Goal: Information Seeking & Learning: Learn about a topic

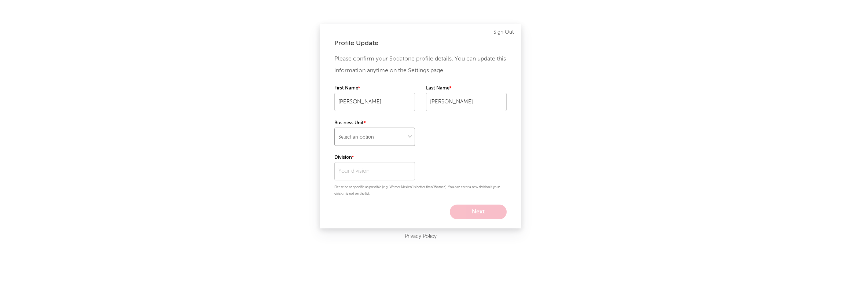
click at [408, 140] on select "Select an option" at bounding box center [374, 137] width 81 height 18
select select "warner_chappell"
click at [334, 128] on select "Select an option" at bounding box center [374, 137] width 81 height 18
click at [393, 176] on input "text" at bounding box center [374, 171] width 81 height 18
click at [400, 198] on div "Business Intelligence" at bounding box center [374, 199] width 81 height 12
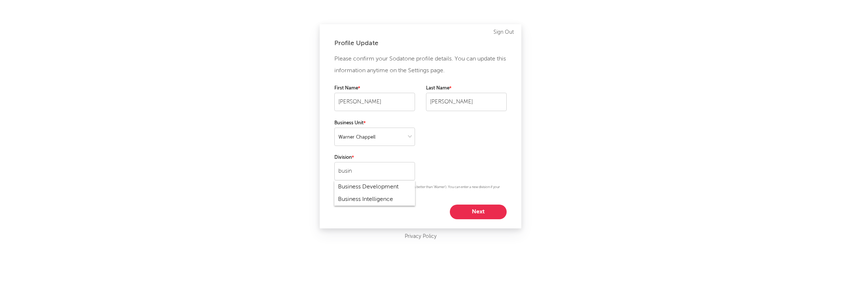
type input "Business Intelligence"
click at [493, 210] on button "Next" at bounding box center [478, 212] width 57 height 15
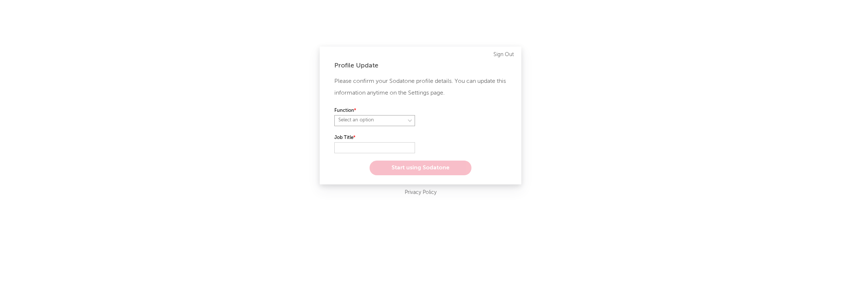
click at [409, 125] on select "Select an option" at bounding box center [374, 120] width 81 height 11
select select "other"
click at [334, 115] on select "Select an option" at bounding box center [374, 120] width 81 height 11
click at [374, 150] on input "text" at bounding box center [374, 147] width 81 height 11
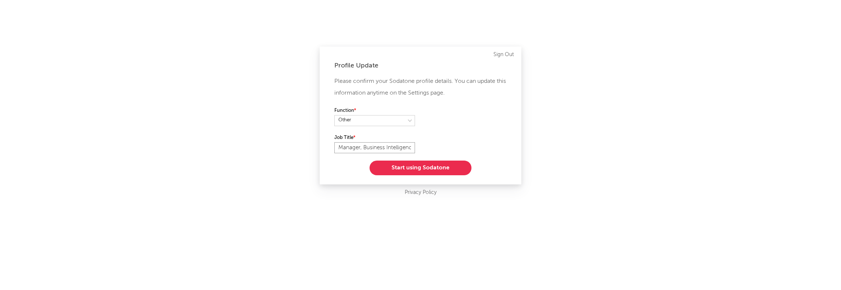
scroll to position [0, 3]
type input "Manager, Business Intelligence"
click at [436, 167] on button "Start using Sodatone" at bounding box center [421, 168] width 102 height 15
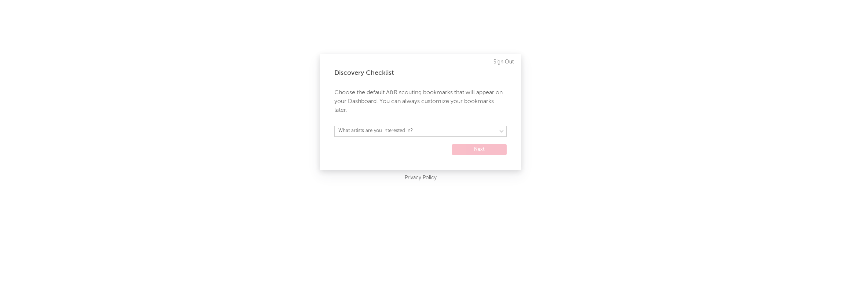
click at [450, 140] on form "What artists are you interested in? Argentina Asia General Australia Austria Be…" at bounding box center [420, 140] width 172 height 29
click at [450, 135] on select "What artists are you interested in? Argentina Asia General Australia Austria Be…" at bounding box center [420, 131] width 172 height 11
select select "40"
click at [334, 126] on select "What artists are you interested in? Argentina Asia General Australia Austria Be…" at bounding box center [420, 131] width 172 height 11
click at [486, 148] on button "Next" at bounding box center [479, 149] width 55 height 11
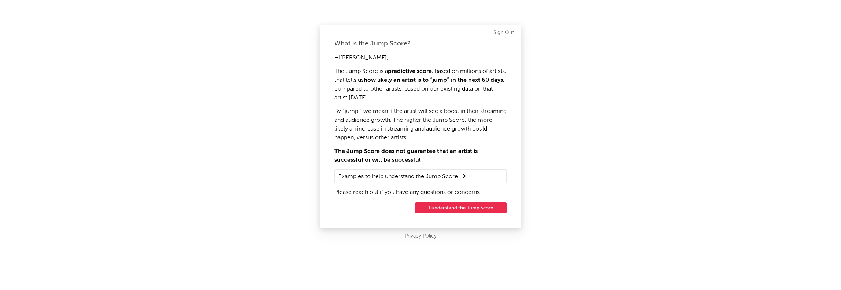
click at [496, 208] on button "I understand the Jump Score" at bounding box center [461, 207] width 92 height 11
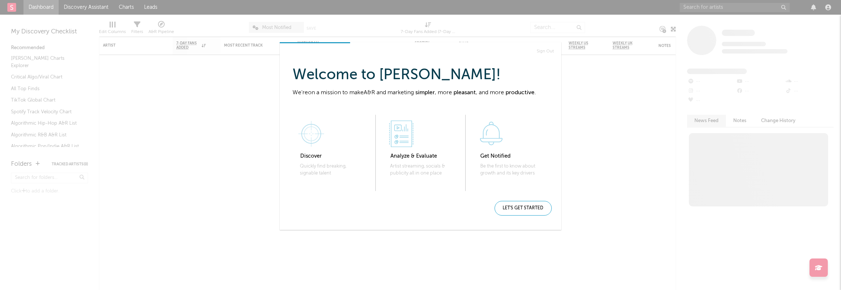
click at [543, 210] on div "Let's get started" at bounding box center [523, 208] width 57 height 15
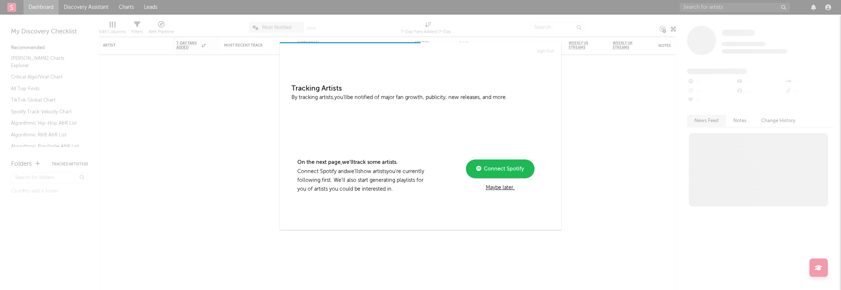
click at [512, 189] on div "Maybe later." at bounding box center [500, 187] width 99 height 9
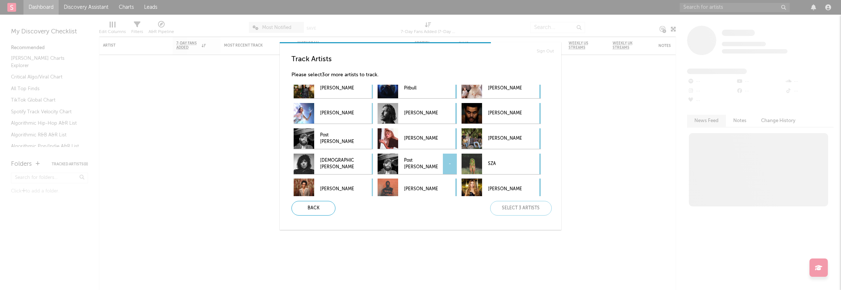
scroll to position [141, 0]
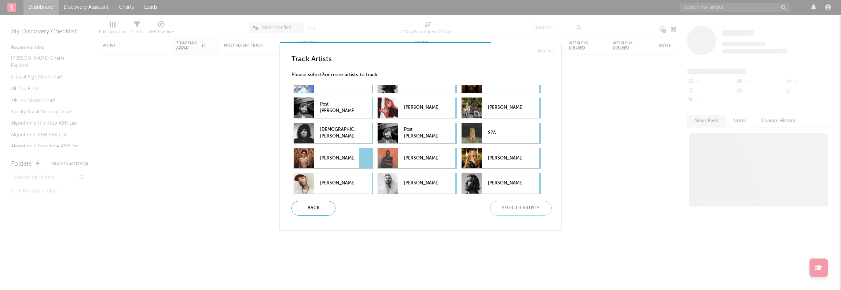
click at [332, 160] on p "Bruno Mars" at bounding box center [337, 158] width 34 height 16
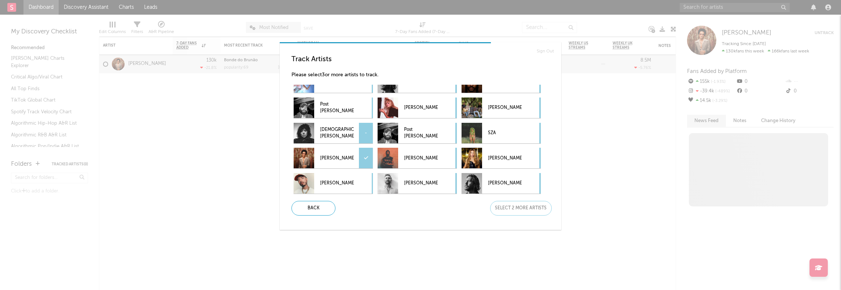
click at [367, 134] on div "-" at bounding box center [366, 133] width 14 height 21
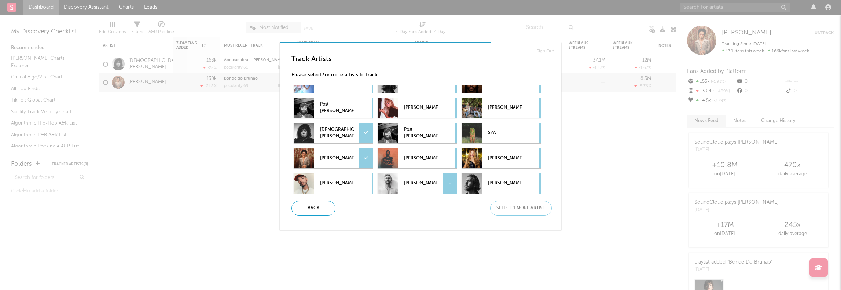
click at [451, 187] on div "-" at bounding box center [450, 183] width 14 height 21
click at [529, 206] on div "Next" at bounding box center [521, 208] width 62 height 15
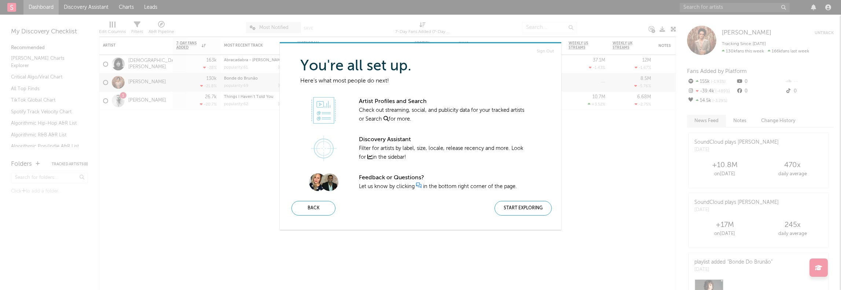
click at [542, 203] on div "Start Exploring" at bounding box center [523, 208] width 57 height 15
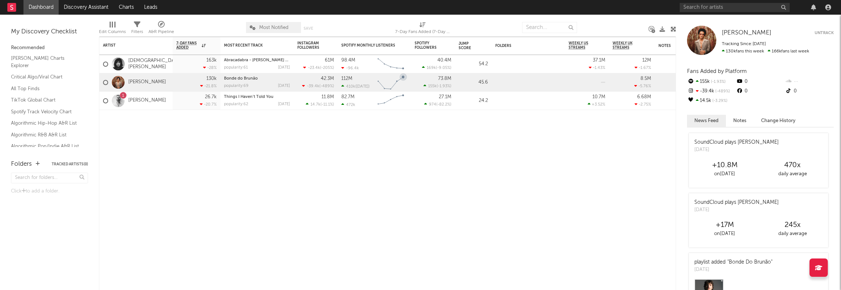
click at [403, 77] on icon "Chart title" at bounding box center [402, 76] width 3 height 3
click at [396, 81] on icon "Chart title" at bounding box center [397, 81] width 3 height 3
click at [399, 137] on div "Artist Notifications 7-Day Fans Added WoW % Change Most Recent Track Popularity…" at bounding box center [387, 163] width 577 height 253
click at [40, 57] on link "[PERSON_NAME] Charts Explorer" at bounding box center [46, 61] width 70 height 15
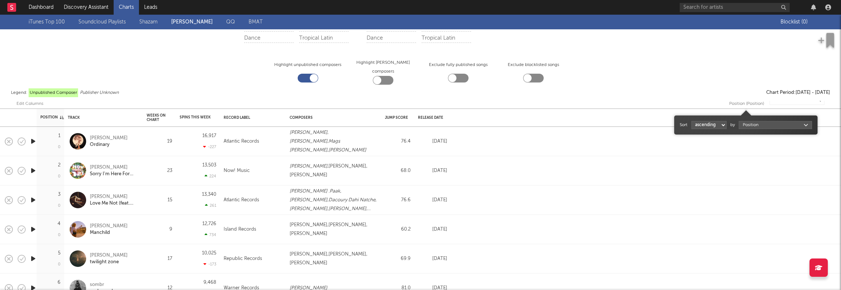
click at [753, 99] on div "Position (Position)" at bounding box center [746, 103] width 35 height 9
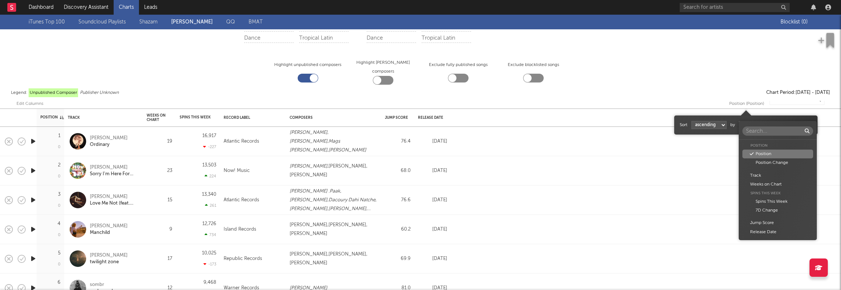
click at [761, 125] on body "Dashboard Discovery Assistant Charts Leads Notifications Settings All Growth Re…" at bounding box center [420, 145] width 841 height 290
click at [777, 163] on div "Position Change" at bounding box center [777, 162] width 71 height 9
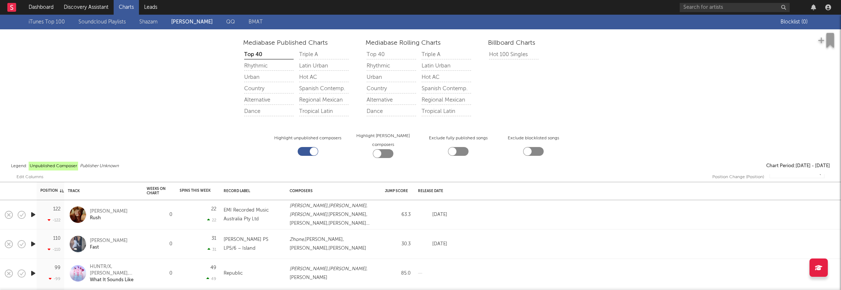
click at [189, 24] on div "iTunes Top 100 Soundcloud Playlists Shazam Warner Chappell QQ BMAT" at bounding box center [405, 22] width 752 height 15
click at [225, 23] on div "iTunes Top 100 Soundcloud Playlists Shazam Warner Chappell QQ BMAT" at bounding box center [405, 22] width 752 height 15
click at [228, 22] on link "QQ" at bounding box center [230, 22] width 9 height 9
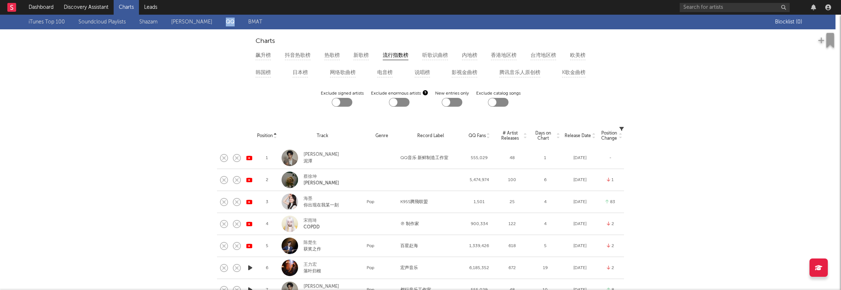
click at [201, 25] on link "[PERSON_NAME]" at bounding box center [191, 22] width 41 height 9
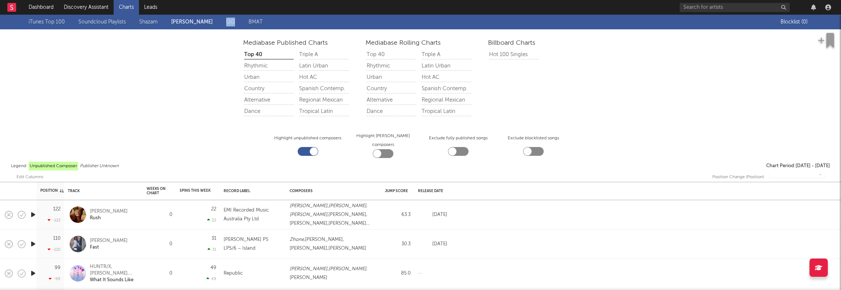
click at [65, 8] on link "Discovery Assistant" at bounding box center [86, 7] width 55 height 15
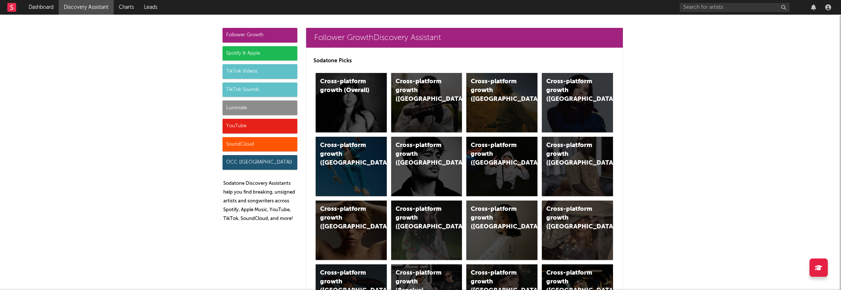
click at [44, 12] on link "Dashboard" at bounding box center [40, 7] width 35 height 15
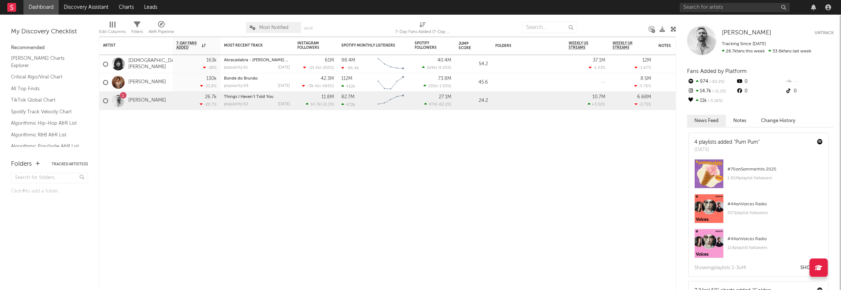
click at [122, 99] on div at bounding box center [118, 100] width 13 height 13
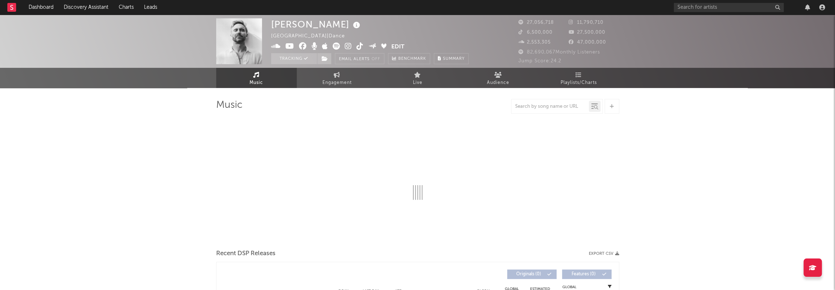
select select "6m"
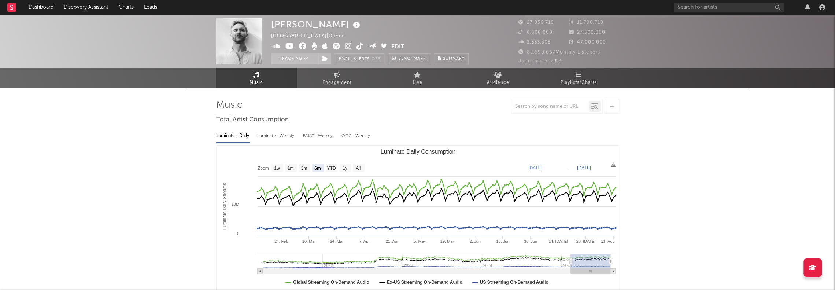
click at [37, 9] on link "Dashboard" at bounding box center [40, 7] width 35 height 15
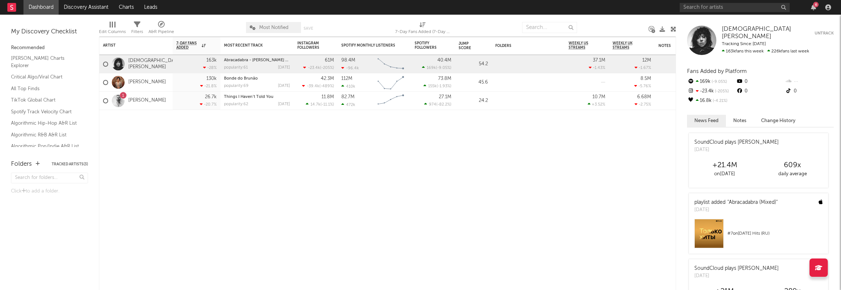
click at [812, 8] on icon "button" at bounding box center [813, 7] width 5 height 6
drag, startPoint x: 511, startPoint y: 173, endPoint x: 516, endPoint y: 167, distance: 7.3
click at [511, 172] on div "Artist Notifications 7-Day Fans Added WoW % Change Most Recent Track Popularity…" at bounding box center [387, 163] width 577 height 253
click at [55, 63] on link "[PERSON_NAME] Charts Explorer" at bounding box center [46, 61] width 70 height 15
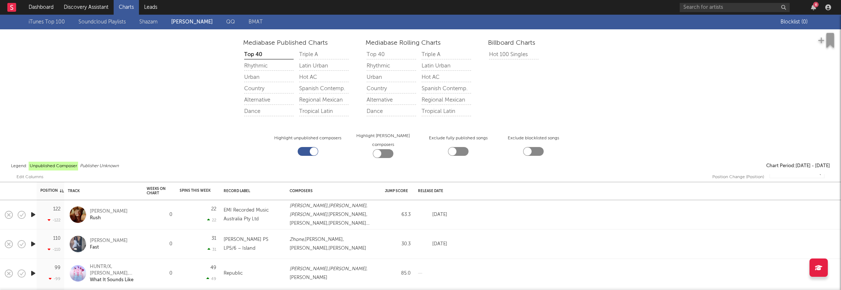
click at [525, 52] on div "Hot 100 Singles" at bounding box center [513, 54] width 49 height 9
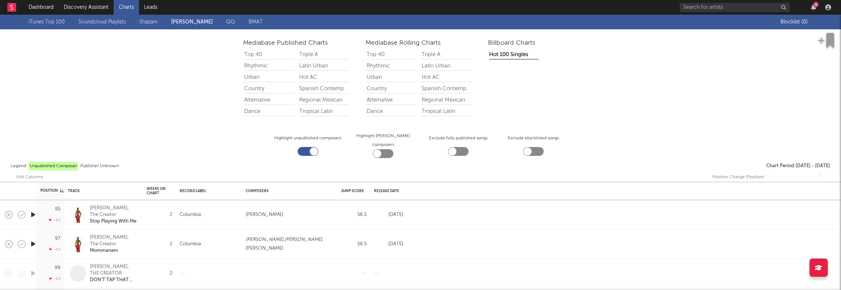
click at [389, 149] on div at bounding box center [383, 153] width 21 height 9
checkbox input "true"
click at [466, 150] on div "Mediabase Published Charts Top 40 Rhythmic Urban Country Alternative Dance Trip…" at bounding box center [420, 101] width 841 height 145
click at [457, 147] on div at bounding box center [458, 151] width 21 height 9
checkbox input "true"
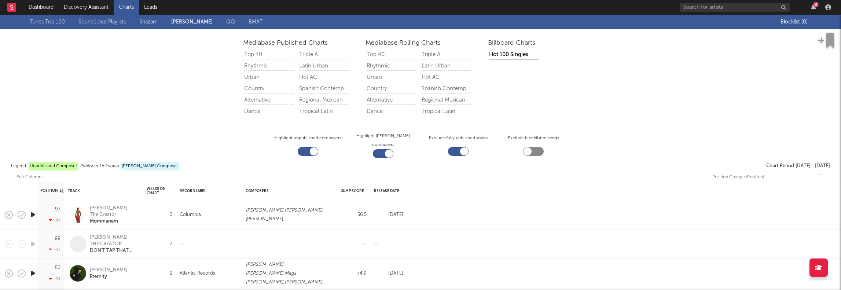
click at [534, 147] on div at bounding box center [533, 151] width 21 height 9
checkbox input "true"
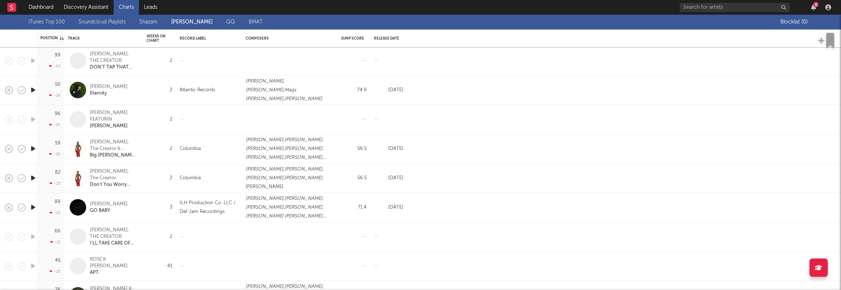
click at [107, 126] on div "MADELINE" at bounding box center [109, 126] width 38 height 7
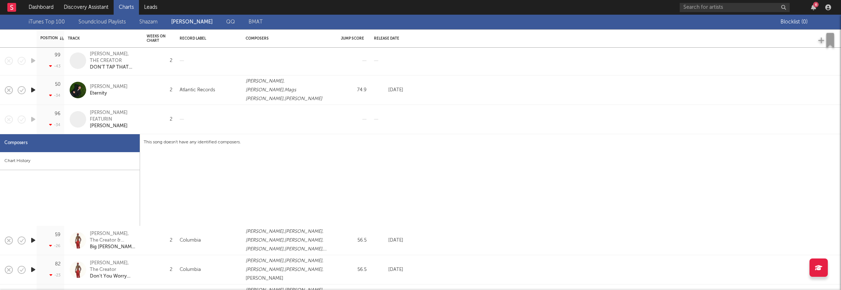
click at [105, 110] on div "ZACH BRYAN FEATURIN" at bounding box center [114, 116] width 48 height 13
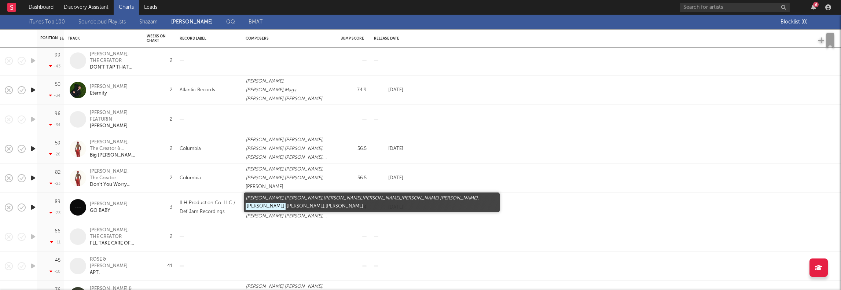
click at [265, 221] on span "Carter Lang" at bounding box center [266, 224] width 40 height 7
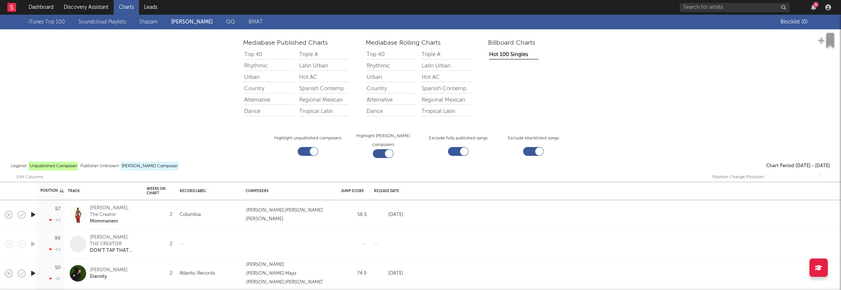
click at [51, 7] on link "Dashboard" at bounding box center [40, 7] width 35 height 15
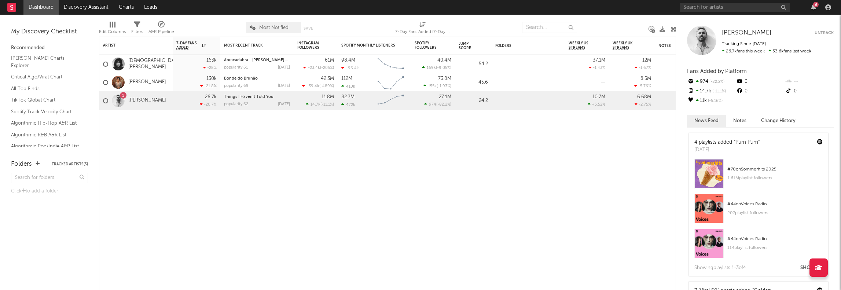
click at [37, 88] on link "All Top Finds" at bounding box center [46, 89] width 70 height 8
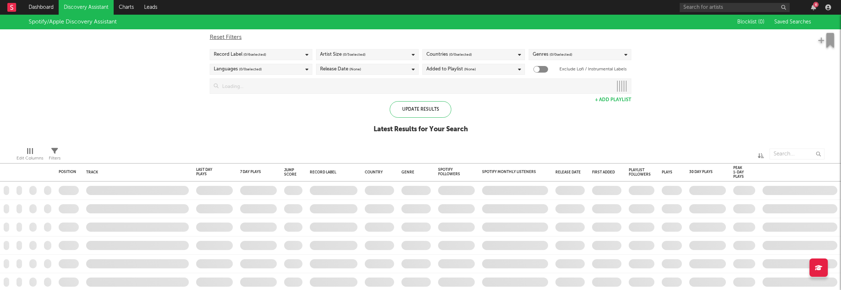
checkbox input "true"
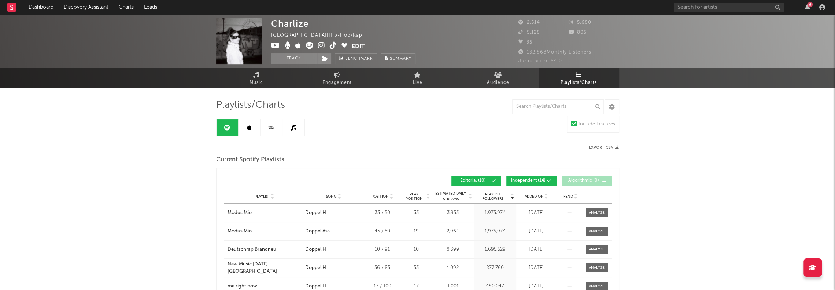
click at [150, 3] on link "Leads" at bounding box center [150, 7] width 23 height 15
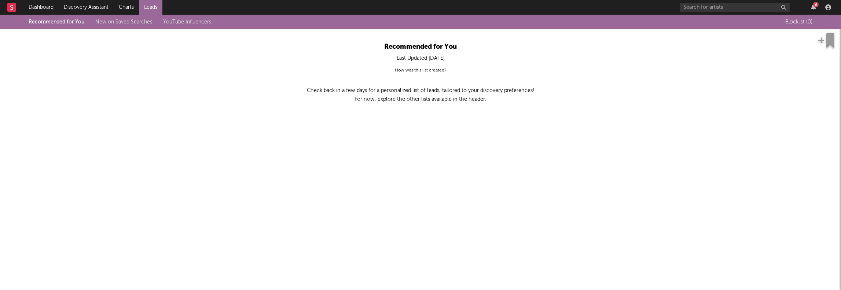
click at [45, 6] on link "Dashboard" at bounding box center [40, 7] width 35 height 15
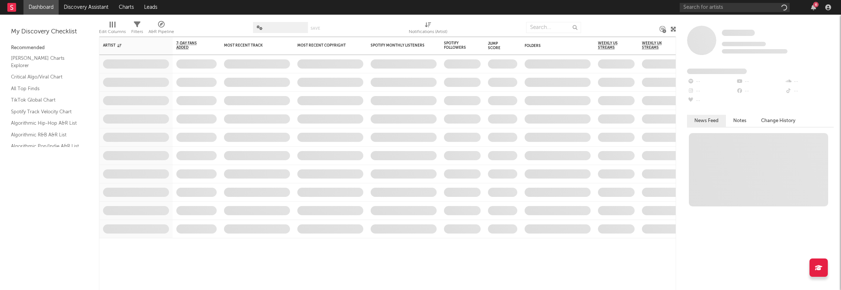
click at [92, 7] on link "Discovery Assistant" at bounding box center [86, 7] width 55 height 15
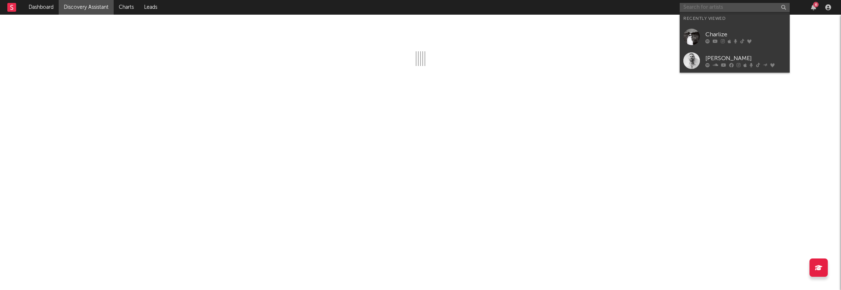
click at [754, 8] on input "text" at bounding box center [735, 7] width 110 height 9
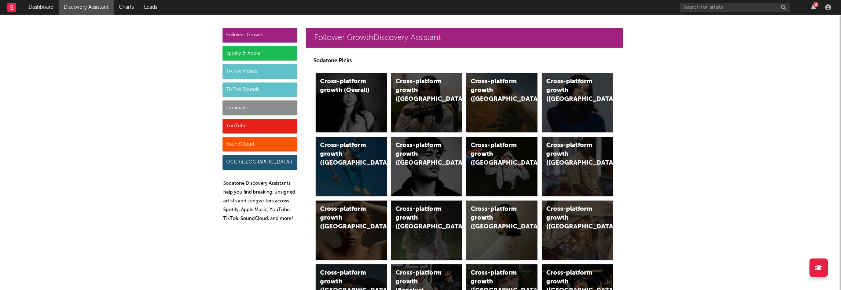
click at [271, 107] on div "Luminate" at bounding box center [260, 107] width 75 height 15
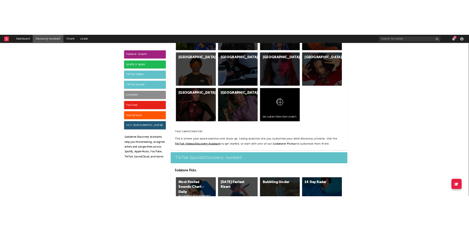
scroll to position [3183, 0]
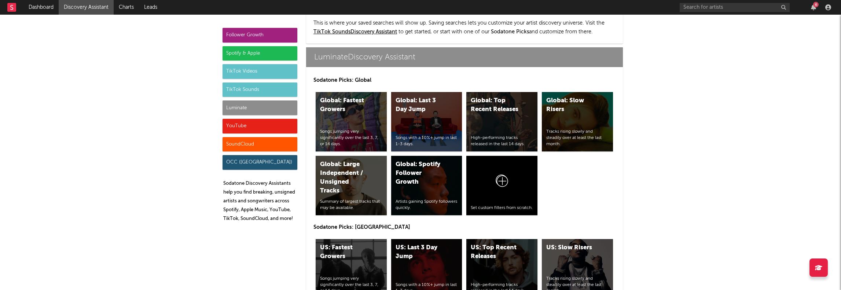
click at [437, 163] on div "Global: Spotify Follower Growth" at bounding box center [421, 173] width 50 height 26
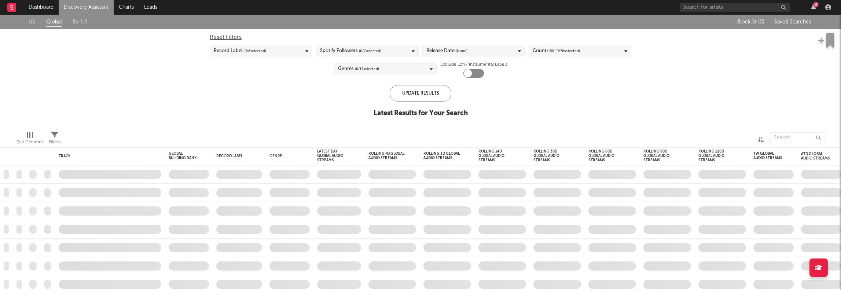
checkbox input "true"
